Goal: Information Seeking & Learning: Learn about a topic

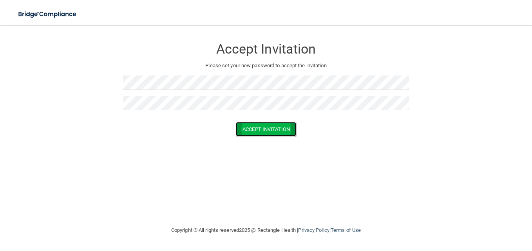
click at [248, 130] on button "Accept Invitation" at bounding box center [266, 129] width 60 height 14
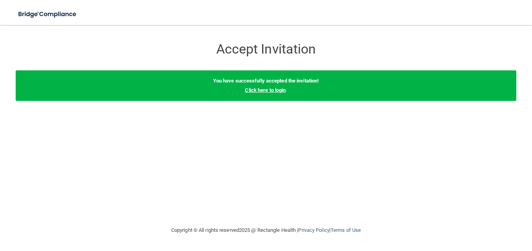
click at [255, 90] on link "Click here to login" at bounding box center [265, 90] width 41 height 6
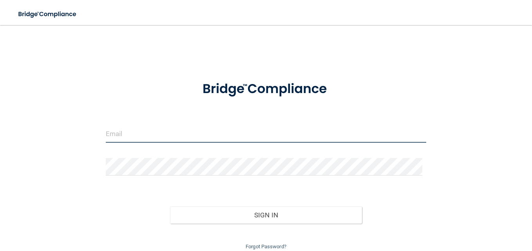
click at [180, 137] on input "email" at bounding box center [266, 134] width 320 height 18
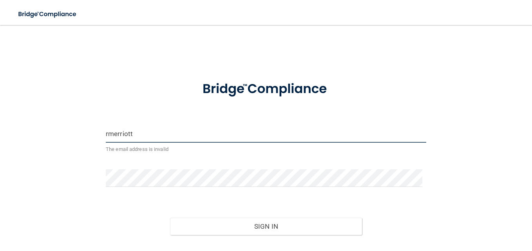
click at [107, 135] on input "rmerriott" at bounding box center [266, 134] width 320 height 18
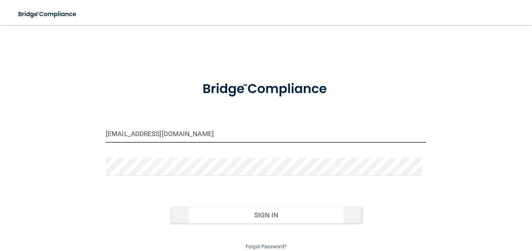
type input "[EMAIL_ADDRESS][DOMAIN_NAME]"
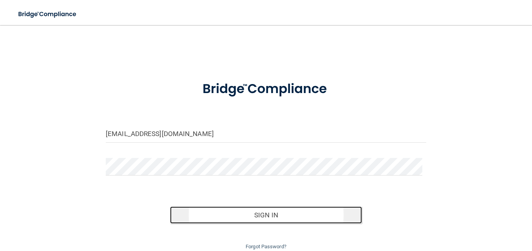
click at [215, 212] on button "Sign In" at bounding box center [266, 215] width 192 height 17
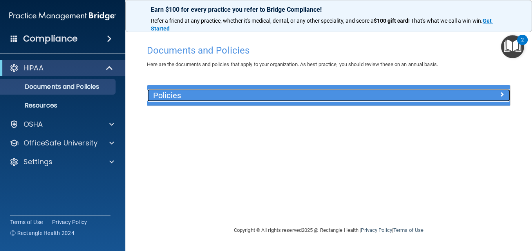
click at [502, 95] on span at bounding box center [501, 94] width 5 height 9
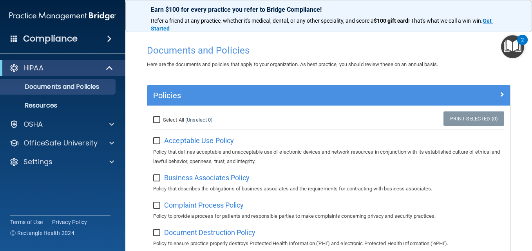
click at [157, 120] on input "Select All (Unselect 0) Unselect All" at bounding box center [157, 120] width 9 height 6
checkbox input "true"
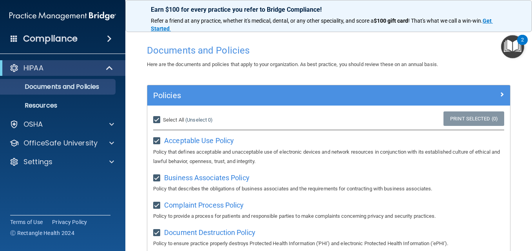
checkbox input "true"
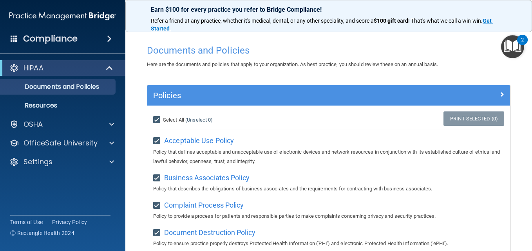
checkbox input "true"
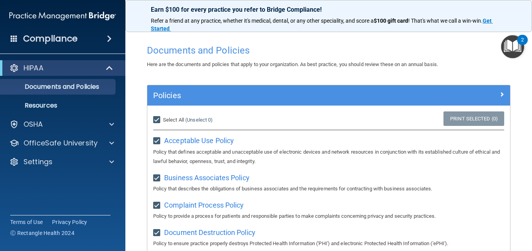
checkbox input "true"
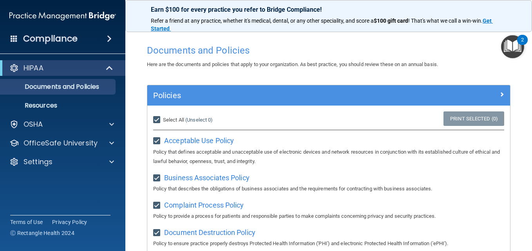
checkbox input "true"
click at [157, 120] on input "Select All (Unselect 21) Unselect All" at bounding box center [157, 120] width 9 height 6
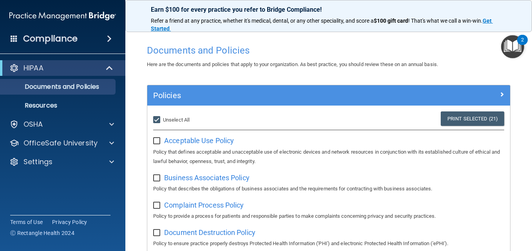
checkbox input "false"
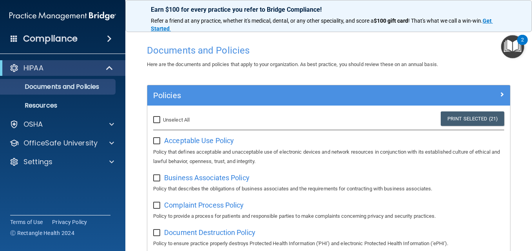
checkbox input "false"
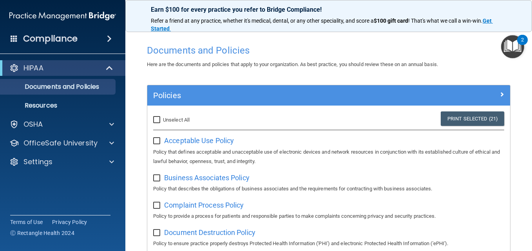
checkbox input "false"
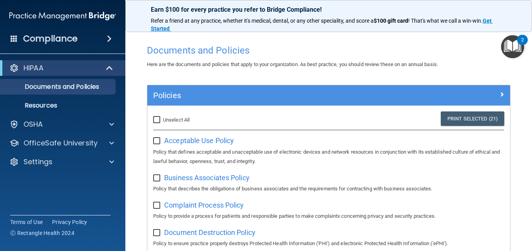
checkbox input "false"
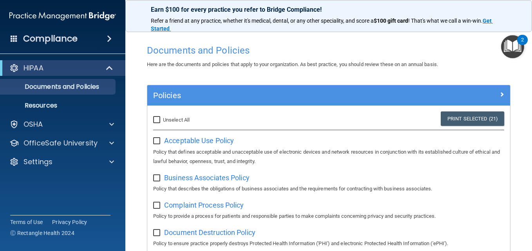
checkbox input "false"
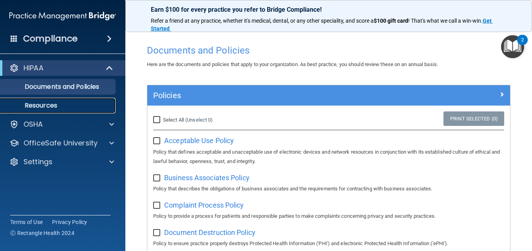
click at [57, 105] on p "Resources" at bounding box center [58, 106] width 107 height 8
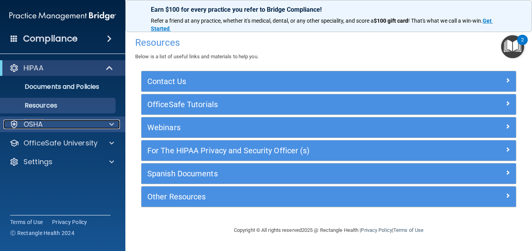
click at [37, 123] on p "OSHA" at bounding box center [33, 124] width 20 height 9
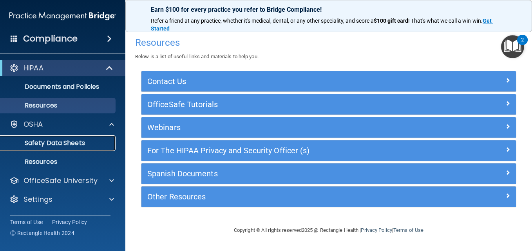
click at [56, 143] on p "Safety Data Sheets" at bounding box center [58, 143] width 107 height 8
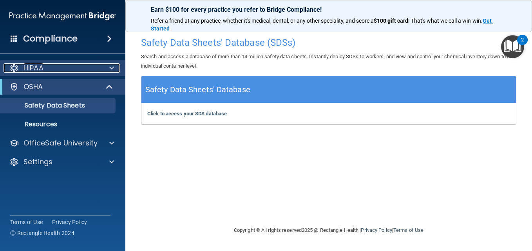
click at [83, 65] on div "HIPAA" at bounding box center [52, 67] width 97 height 9
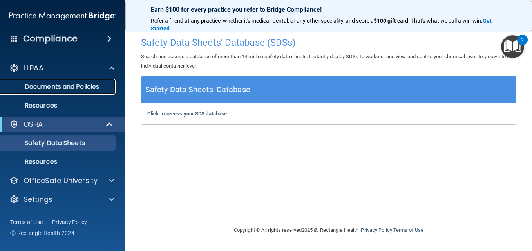
click at [59, 86] on p "Documents and Policies" at bounding box center [58, 87] width 107 height 8
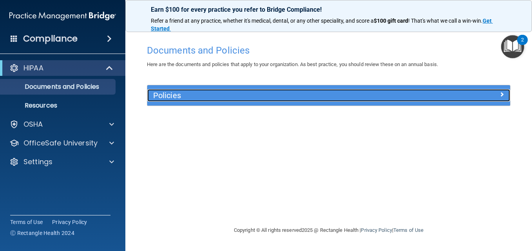
click at [501, 92] on span at bounding box center [501, 94] width 5 height 9
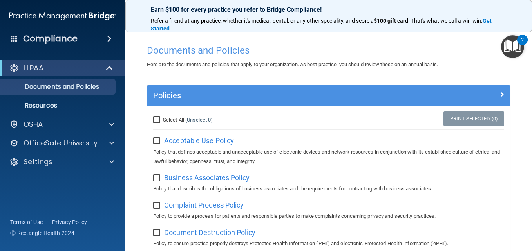
click at [111, 37] on span at bounding box center [109, 38] width 5 height 9
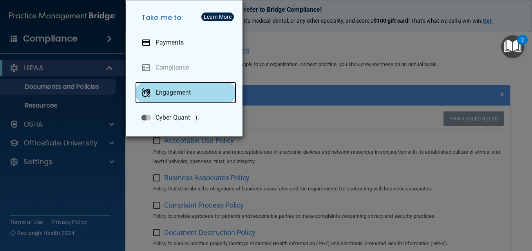
click at [146, 92] on div at bounding box center [145, 92] width 9 height 9
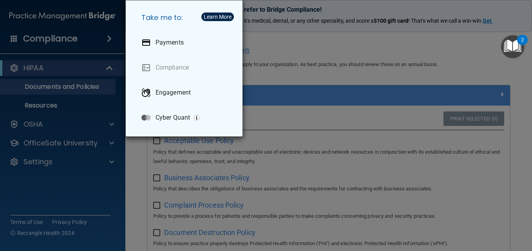
click at [107, 35] on div "Take me to: Payments Compliance Engagement Cyber Quant" at bounding box center [266, 125] width 532 height 251
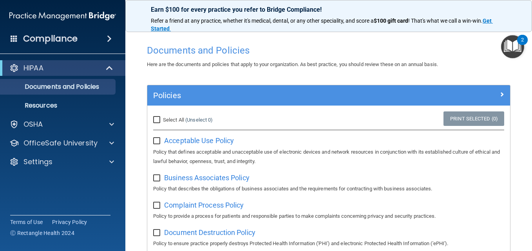
click at [110, 39] on span at bounding box center [109, 38] width 5 height 9
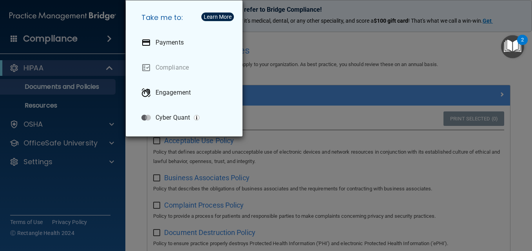
click at [59, 36] on div "Take me to: Payments Compliance Engagement Cyber Quant" at bounding box center [266, 125] width 532 height 251
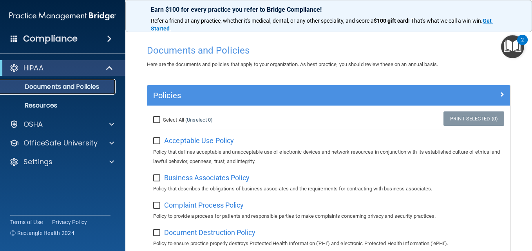
click at [60, 87] on p "Documents and Policies" at bounding box center [58, 87] width 107 height 8
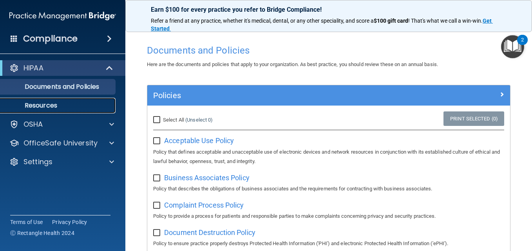
click at [50, 103] on p "Resources" at bounding box center [58, 106] width 107 height 8
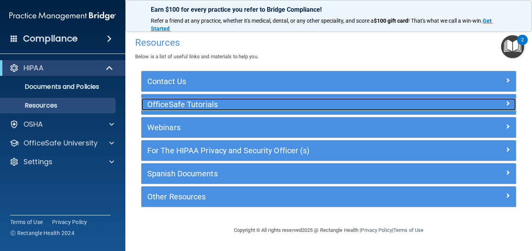
click at [224, 104] on h5 "OfficeSafe Tutorials" at bounding box center [281, 104] width 269 height 9
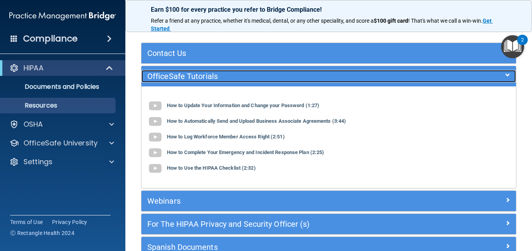
scroll to position [98, 0]
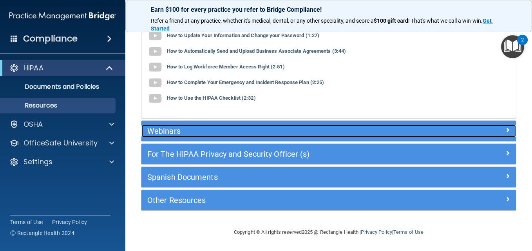
click at [163, 125] on div "Webinars" at bounding box center [281, 131] width 281 height 13
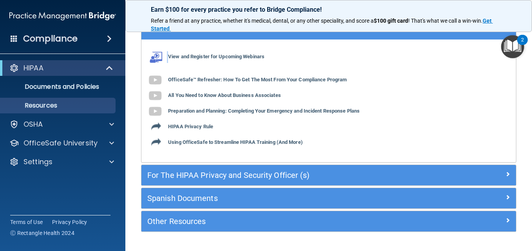
click at [163, 125] on div "View and Register for Upcoming Webinars OfficeSafe™ Refresher: How To Get The M…" at bounding box center [328, 100] width 374 height 111
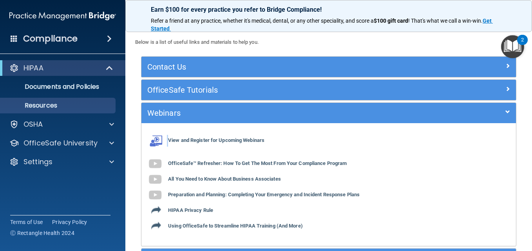
scroll to position [0, 0]
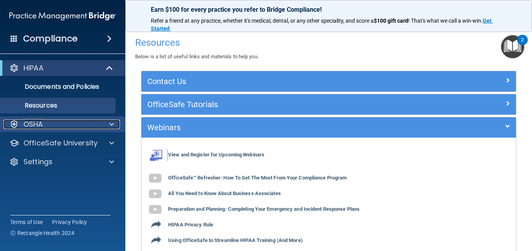
click at [92, 124] on div "OSHA" at bounding box center [52, 124] width 97 height 9
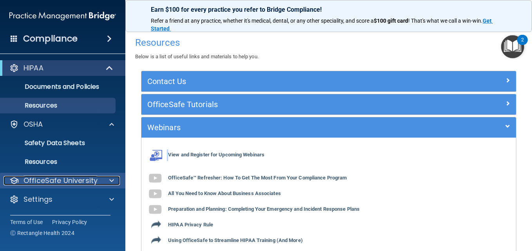
click at [64, 179] on p "OfficeSafe University" at bounding box center [60, 180] width 74 height 9
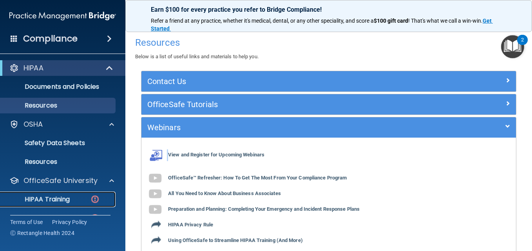
click at [64, 199] on p "HIPAA Training" at bounding box center [37, 200] width 65 height 8
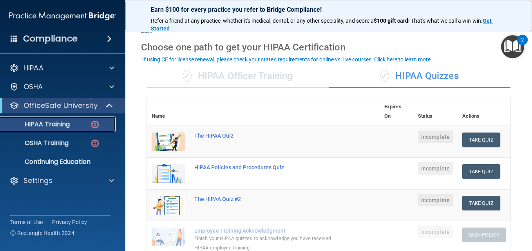
scroll to position [20, 0]
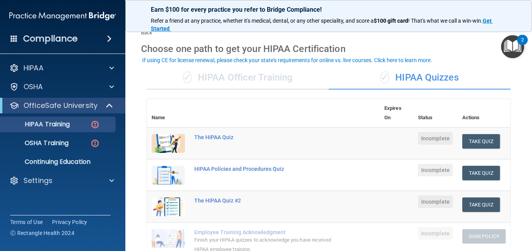
click at [383, 77] on span "✓" at bounding box center [384, 78] width 9 height 12
click at [204, 139] on div "The HIPAA Quiz" at bounding box center [267, 137] width 146 height 6
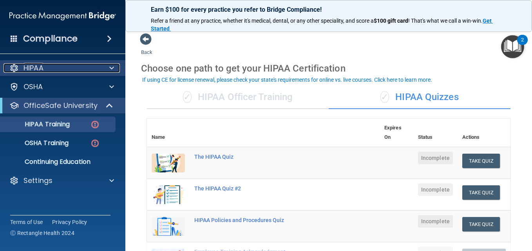
click at [41, 64] on p "HIPAA" at bounding box center [33, 67] width 20 height 9
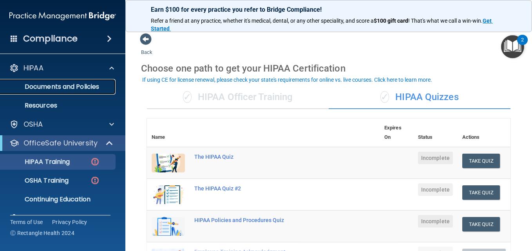
click at [51, 88] on p "Documents and Policies" at bounding box center [58, 87] width 107 height 8
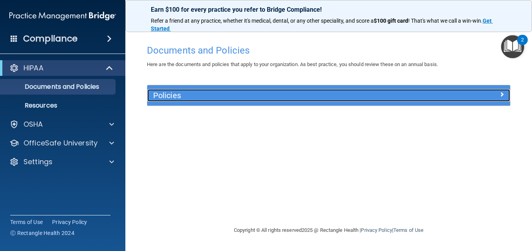
click at [158, 96] on h5 "Policies" at bounding box center [283, 95] width 260 height 9
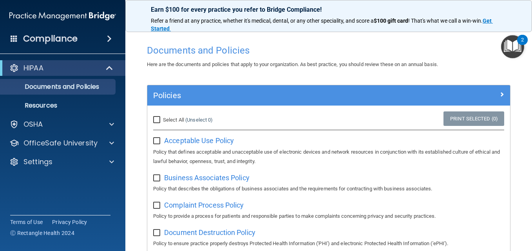
click at [513, 45] on img "Open Resource Center, 2 new notifications" at bounding box center [512, 46] width 23 height 23
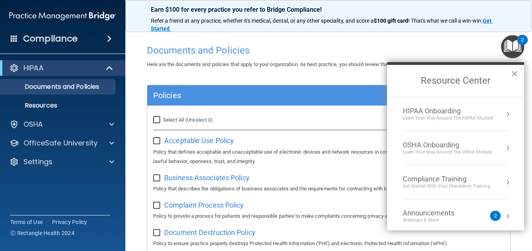
click at [428, 110] on div "HIPAA Onboarding" at bounding box center [447, 111] width 90 height 9
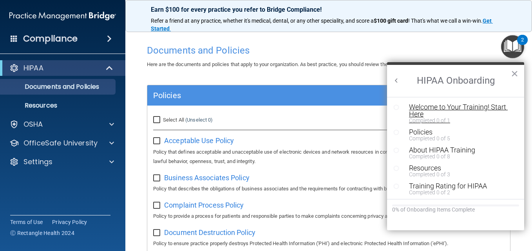
click at [415, 110] on div "Welcome to Your Training! Start Here" at bounding box center [458, 111] width 99 height 14
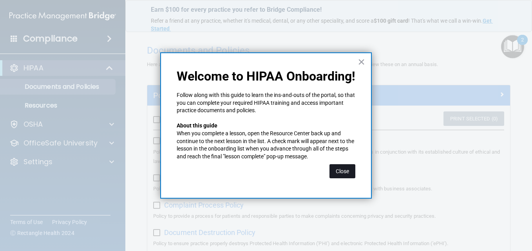
click at [334, 168] on button "Close" at bounding box center [342, 171] width 26 height 14
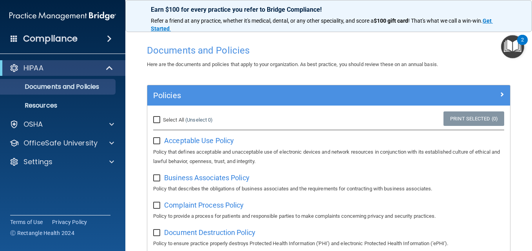
click at [157, 140] on input "checkbox" at bounding box center [157, 141] width 9 height 6
checkbox input "true"
click at [173, 144] on span "Acceptable Use Policy" at bounding box center [199, 141] width 70 height 8
click at [109, 40] on span at bounding box center [109, 38] width 5 height 9
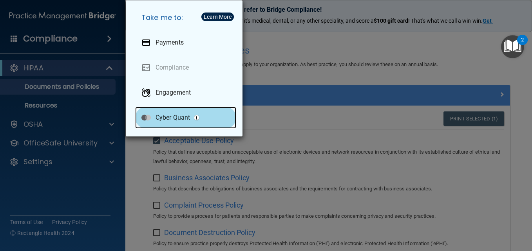
click at [178, 115] on p "Cyber Quant" at bounding box center [172, 118] width 34 height 8
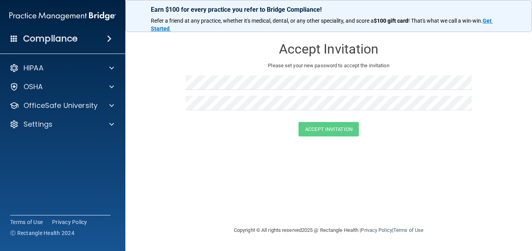
click at [107, 38] on span at bounding box center [109, 38] width 5 height 9
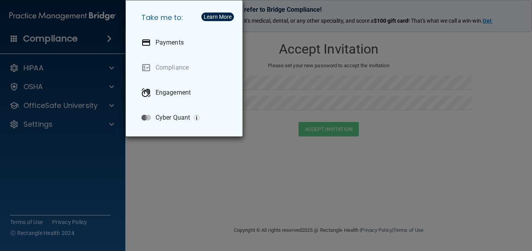
click at [31, 67] on div "Take me to: Payments Compliance Engagement Cyber Quant" at bounding box center [266, 125] width 532 height 251
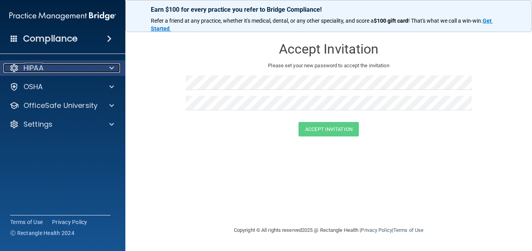
click at [108, 64] on div at bounding box center [111, 67] width 20 height 9
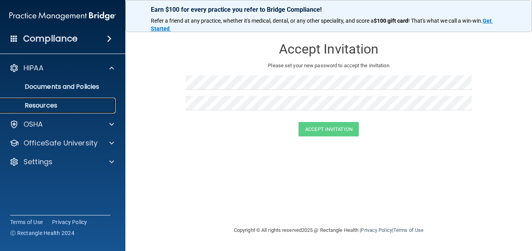
click at [51, 106] on p "Resources" at bounding box center [58, 106] width 107 height 8
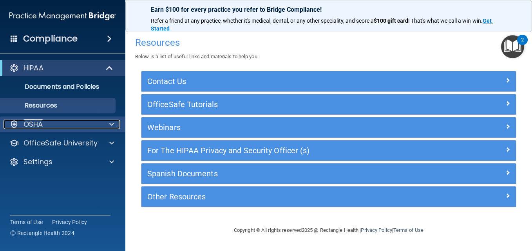
click at [38, 123] on p "OSHA" at bounding box center [33, 124] width 20 height 9
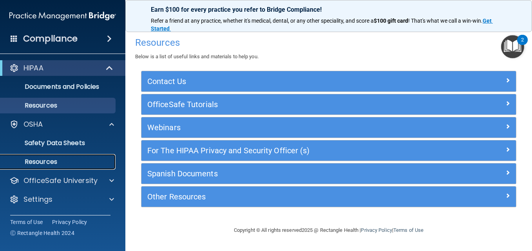
click at [50, 163] on p "Resources" at bounding box center [58, 162] width 107 height 8
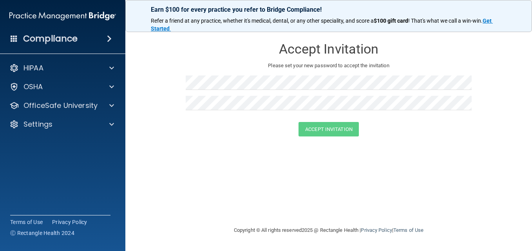
click at [108, 37] on span at bounding box center [109, 38] width 5 height 9
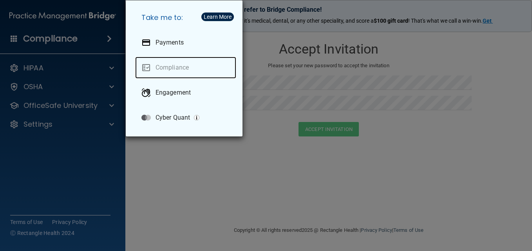
click at [146, 65] on link "Compliance" at bounding box center [185, 68] width 101 height 22
click at [152, 68] on link "Compliance" at bounding box center [185, 68] width 101 height 22
click at [206, 17] on div "Learn More" at bounding box center [218, 16] width 28 height 5
click at [219, 14] on div "Learn More" at bounding box center [218, 16] width 28 height 5
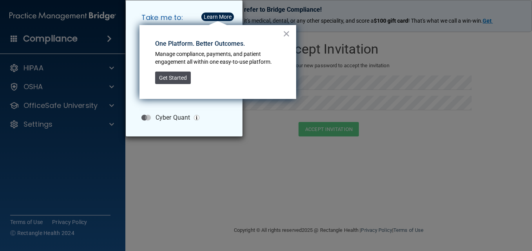
click at [189, 78] on button "Get Started" at bounding box center [173, 78] width 36 height 13
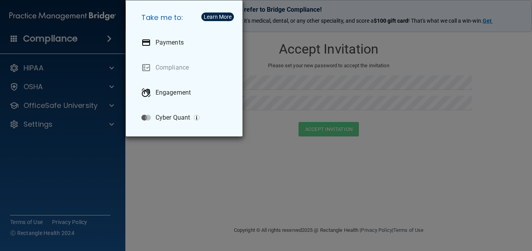
click at [112, 67] on div "Take me to: Payments Compliance Engagement Cyber Quant" at bounding box center [266, 125] width 532 height 251
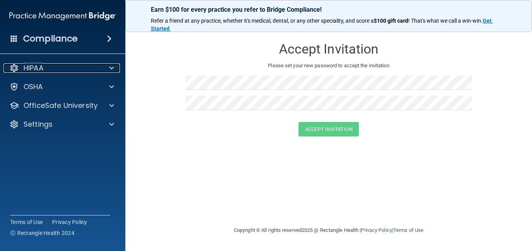
click at [112, 67] on span at bounding box center [111, 67] width 5 height 9
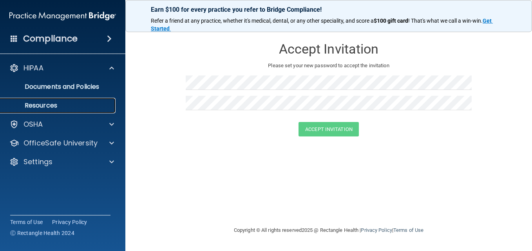
click at [51, 105] on p "Resources" at bounding box center [58, 106] width 107 height 8
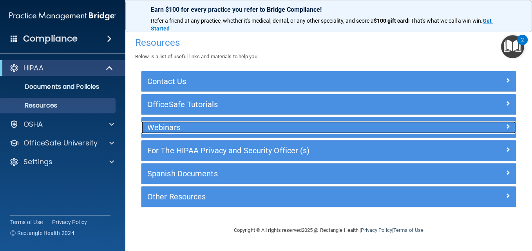
click at [179, 128] on h5 "Webinars" at bounding box center [281, 127] width 269 height 9
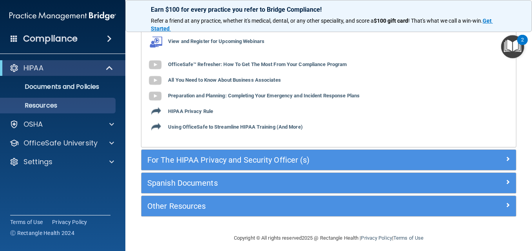
scroll to position [114, 0]
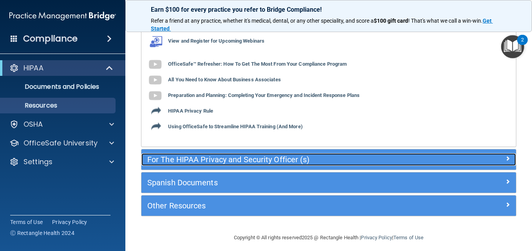
click at [209, 155] on h5 "For The HIPAA Privacy and Security Officer (s)" at bounding box center [281, 159] width 269 height 9
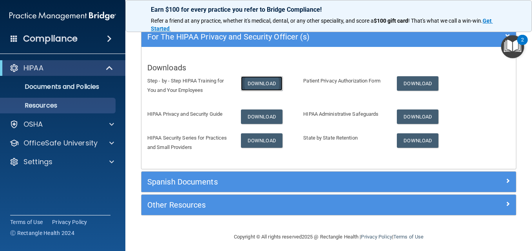
click at [251, 83] on link "Download" at bounding box center [262, 83] width 42 height 14
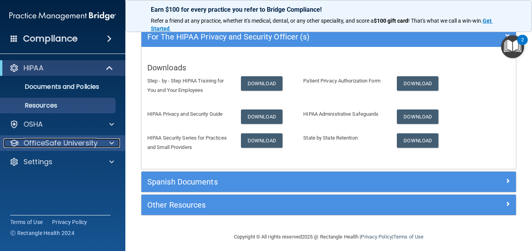
click at [85, 145] on p "OfficeSafe University" at bounding box center [60, 143] width 74 height 9
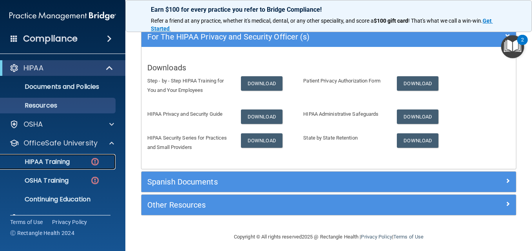
click at [65, 159] on p "HIPAA Training" at bounding box center [37, 162] width 65 height 8
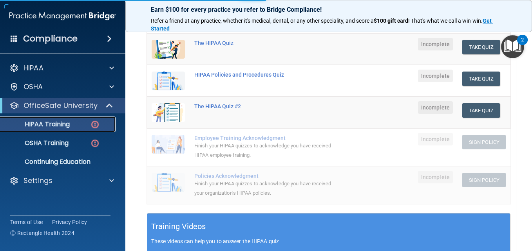
scroll to position [315, 0]
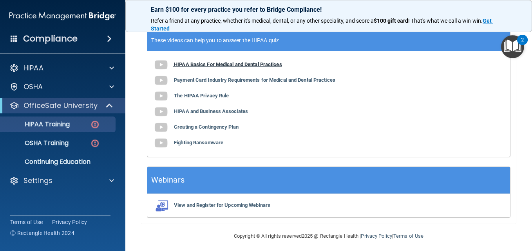
click at [161, 65] on img at bounding box center [161, 65] width 16 height 16
click at [96, 125] on img at bounding box center [95, 125] width 10 height 10
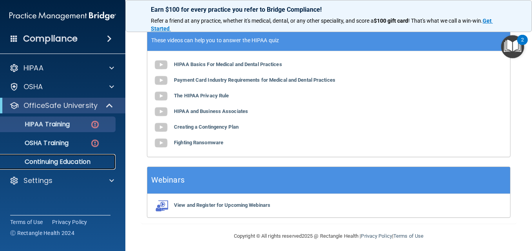
click at [74, 163] on p "Continuing Education" at bounding box center [58, 162] width 107 height 8
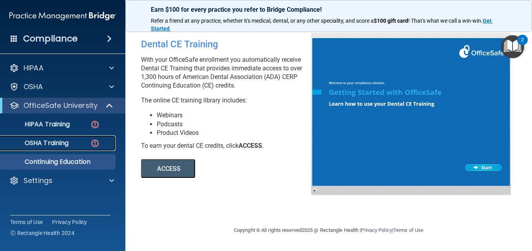
click at [48, 142] on p "OSHA Training" at bounding box center [36, 143] width 63 height 8
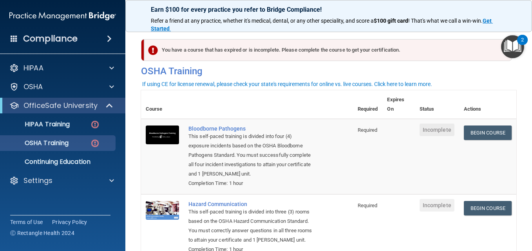
click at [206, 51] on div "You have a course that has expired or is incomplete. Please complete the course…" at bounding box center [328, 50] width 368 height 22
click at [93, 125] on img at bounding box center [95, 125] width 10 height 10
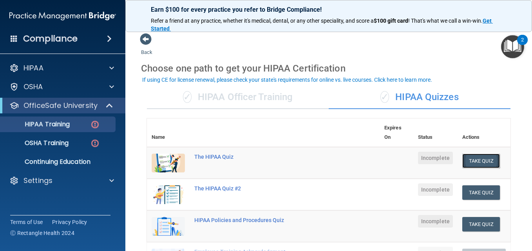
click at [462, 161] on button "Take Quiz" at bounding box center [481, 161] width 38 height 14
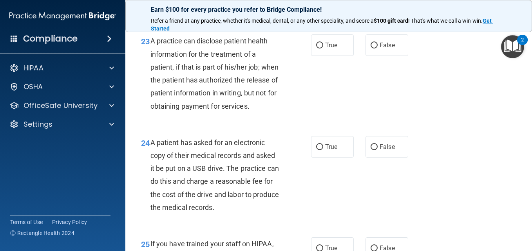
scroll to position [1665, 0]
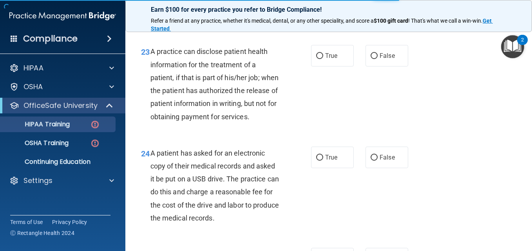
scroll to position [320, 0]
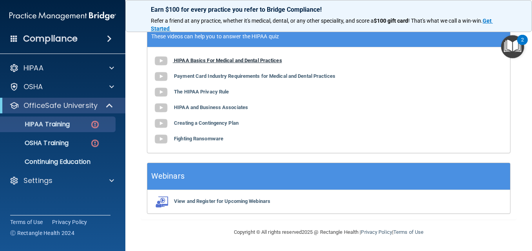
click at [160, 63] on img at bounding box center [161, 61] width 16 height 16
click at [96, 125] on img at bounding box center [95, 125] width 10 height 10
click at [58, 123] on p "HIPAA Training" at bounding box center [37, 125] width 65 height 8
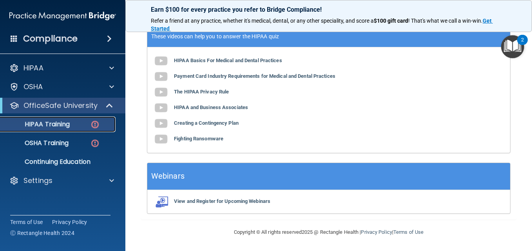
click at [94, 123] on img at bounding box center [95, 125] width 10 height 10
click at [164, 141] on img at bounding box center [161, 140] width 16 height 16
click at [69, 160] on p "Continuing Education" at bounding box center [58, 162] width 107 height 8
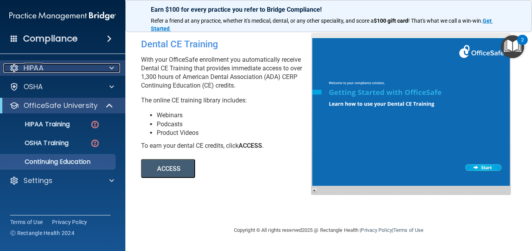
click at [41, 71] on p "HIPAA" at bounding box center [33, 67] width 20 height 9
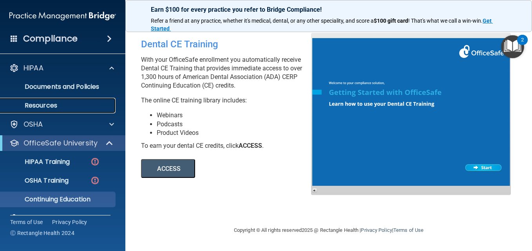
click at [40, 103] on p "Resources" at bounding box center [58, 106] width 107 height 8
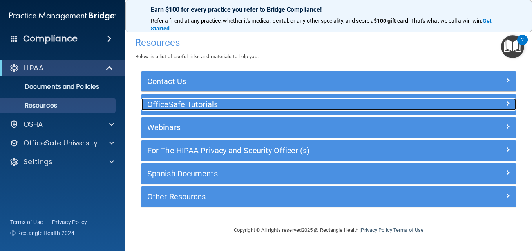
click at [187, 103] on h5 "OfficeSafe Tutorials" at bounding box center [281, 104] width 269 height 9
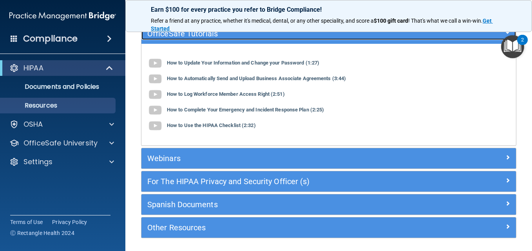
scroll to position [78, 0]
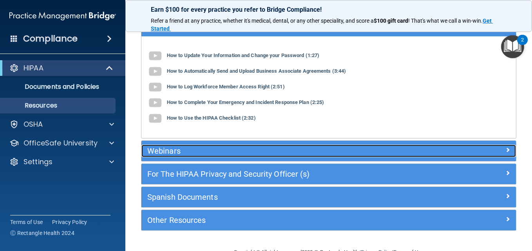
click at [191, 150] on h5 "Webinars" at bounding box center [281, 151] width 269 height 9
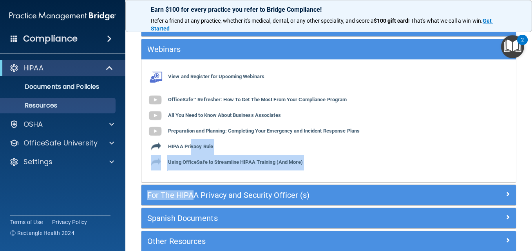
drag, startPoint x: 191, startPoint y: 150, endPoint x: 198, endPoint y: 207, distance: 56.8
click at [198, 207] on div "Contact Us Main Number: 800-588-0254 E-mail Us Anytime at support@pcihipaa.com …" at bounding box center [328, 123] width 375 height 260
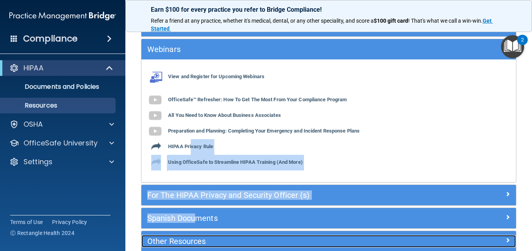
drag, startPoint x: 198, startPoint y: 207, endPoint x: 176, endPoint y: 240, distance: 39.6
click at [176, 240] on h5 "Other Resources" at bounding box center [281, 241] width 269 height 9
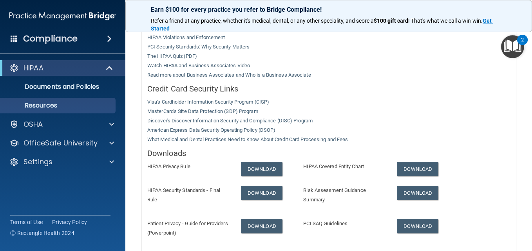
scroll to position [257, 0]
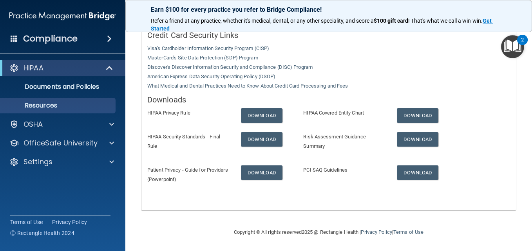
click at [513, 43] on img "Open Resource Center, 2 new notifications" at bounding box center [512, 46] width 23 height 23
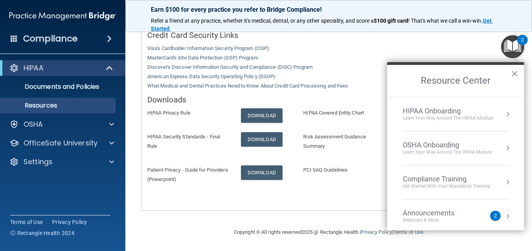
click at [514, 74] on button "×" at bounding box center [514, 73] width 7 height 13
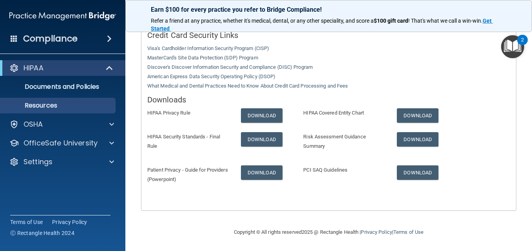
click at [63, 40] on h4 "Compliance" at bounding box center [50, 38] width 54 height 11
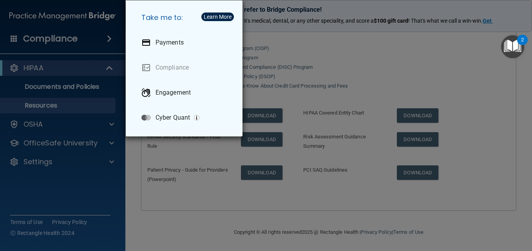
click at [35, 83] on div "Take me to: Payments Compliance Engagement Cyber Quant" at bounding box center [266, 125] width 532 height 251
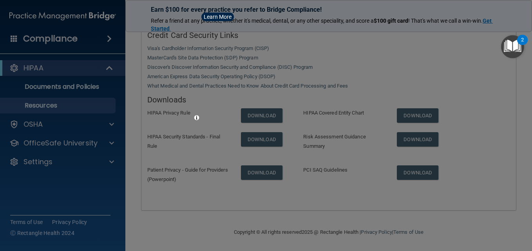
click at [35, 83] on div "Take me to: Payments Compliance Engagement Cyber Quant" at bounding box center [266, 125] width 532 height 251
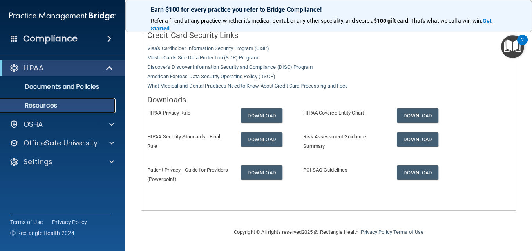
click at [43, 102] on p "Resources" at bounding box center [58, 106] width 107 height 8
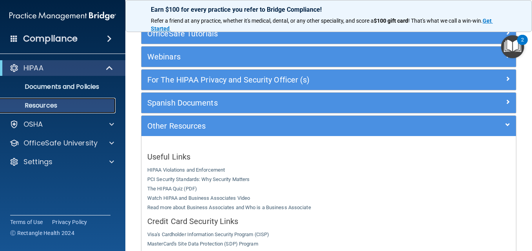
scroll to position [58, 0]
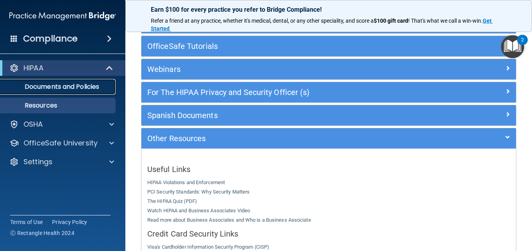
click at [58, 85] on p "Documents and Policies" at bounding box center [58, 87] width 107 height 8
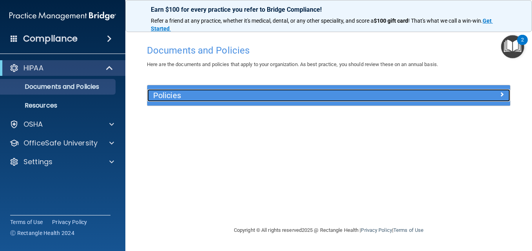
click at [192, 98] on h5 "Policies" at bounding box center [283, 95] width 260 height 9
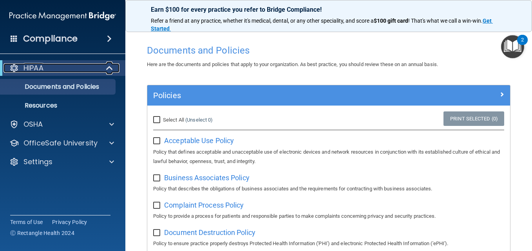
click at [110, 67] on span at bounding box center [110, 67] width 7 height 9
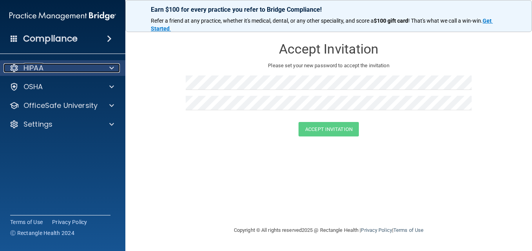
click at [52, 64] on div "HIPAA" at bounding box center [52, 67] width 97 height 9
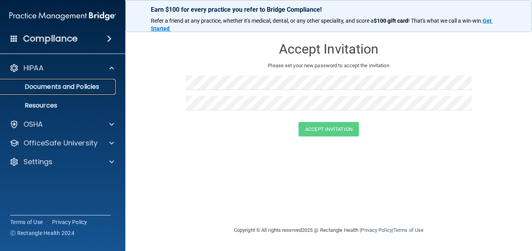
click at [72, 85] on p "Documents and Policies" at bounding box center [58, 87] width 107 height 8
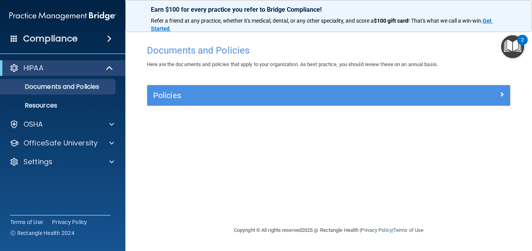
click at [108, 40] on span at bounding box center [109, 38] width 5 height 9
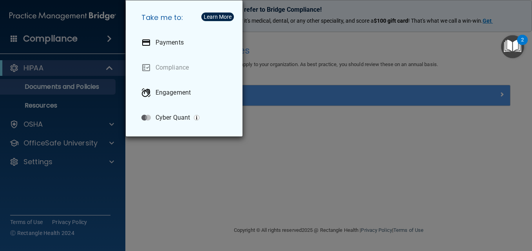
click at [170, 150] on div "Take me to: Payments Compliance Engagement Cyber Quant" at bounding box center [266, 125] width 532 height 251
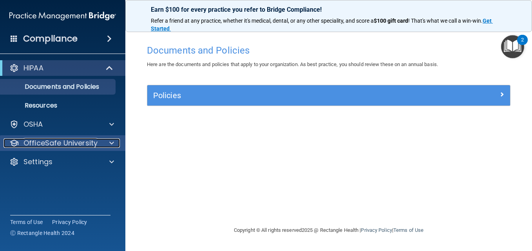
click at [80, 143] on p "OfficeSafe University" at bounding box center [60, 143] width 74 height 9
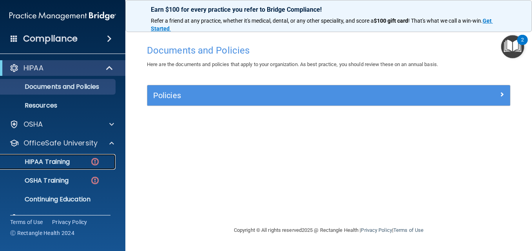
click at [60, 159] on p "HIPAA Training" at bounding box center [37, 162] width 65 height 8
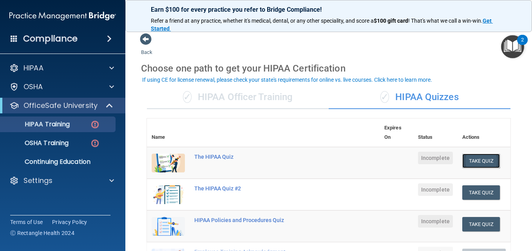
click at [473, 161] on button "Take Quiz" at bounding box center [481, 161] width 38 height 14
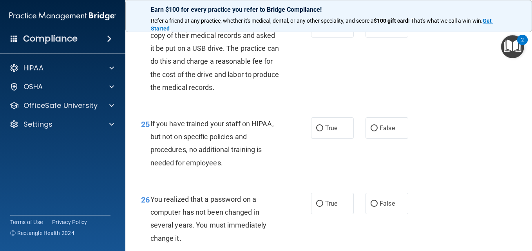
scroll to position [1787, 0]
